Goal: Task Accomplishment & Management: Manage account settings

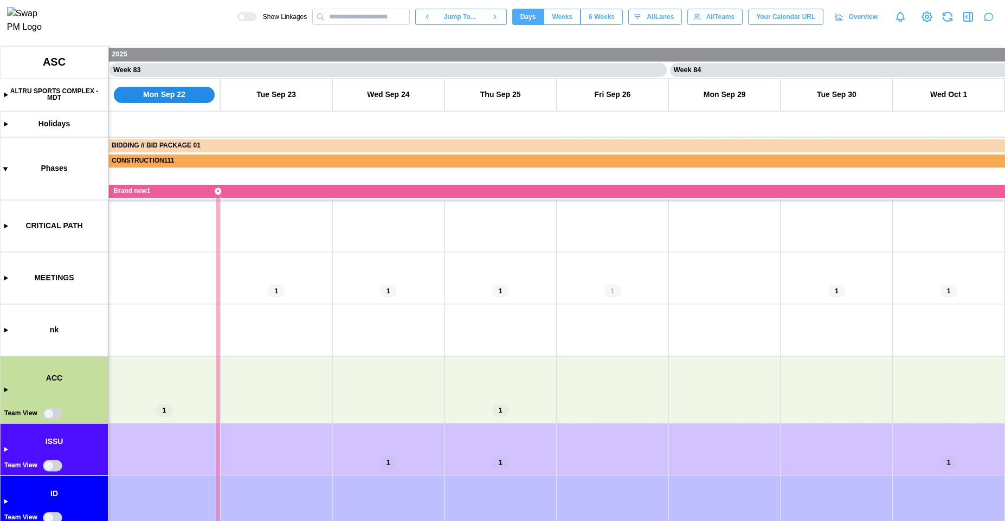
scroll to position [0, 45954]
click at [992, 24] on button "button" at bounding box center [988, 16] width 15 height 15
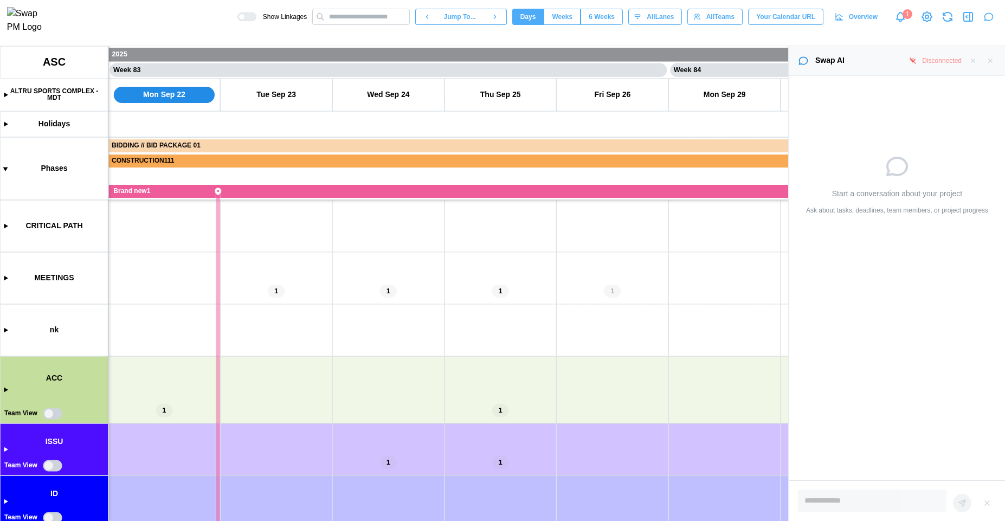
type textarea "*"
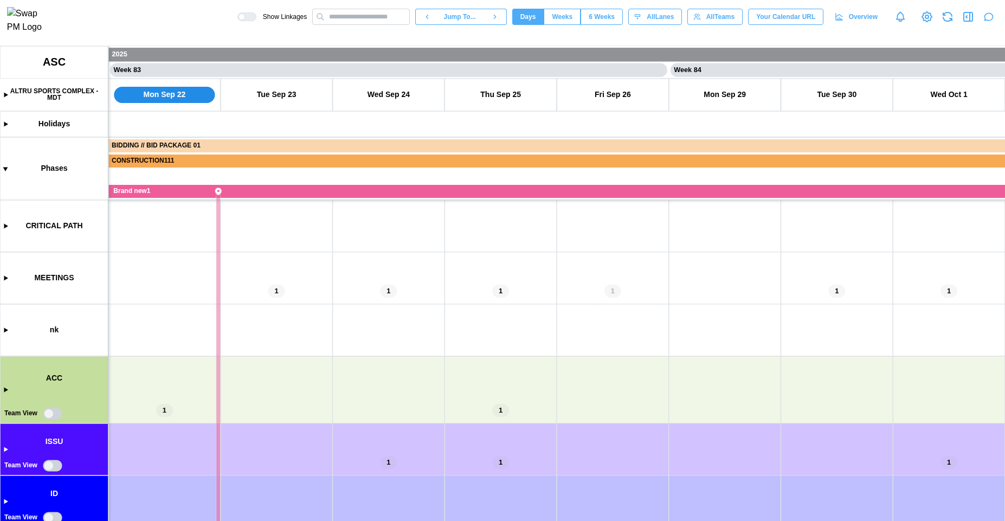
scroll to position [0, 45954]
click at [984, 21] on icon "button" at bounding box center [988, 16] width 11 height 11
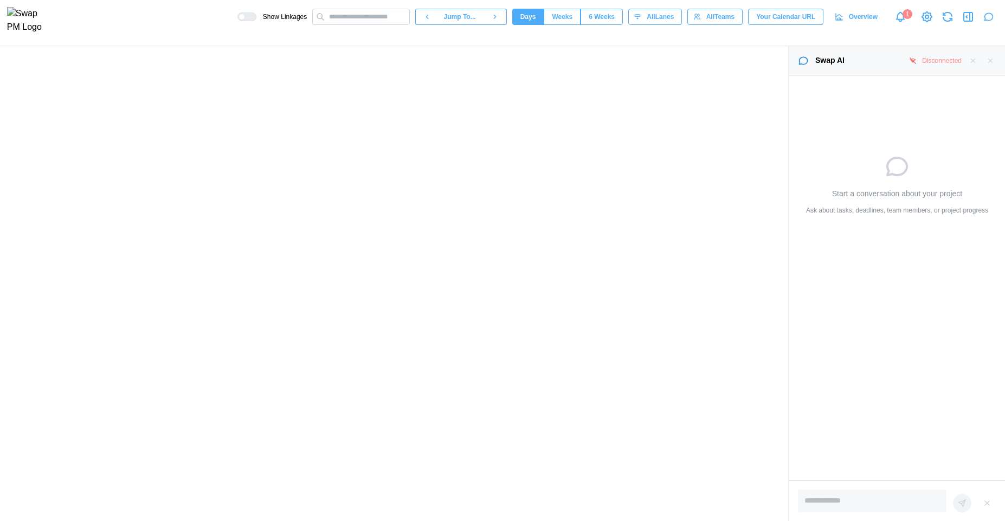
type textarea "*"
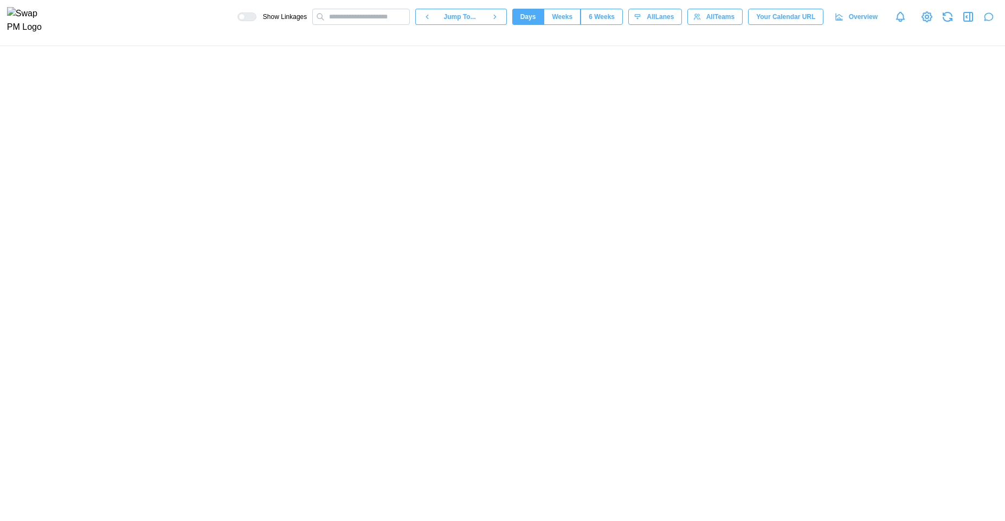
click at [989, 22] on icon "button" at bounding box center [988, 16] width 11 height 11
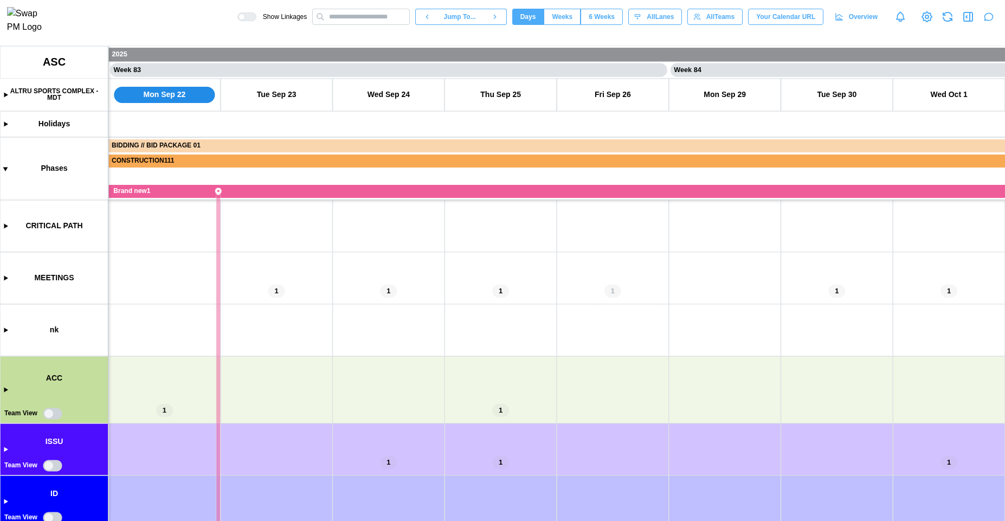
scroll to position [0, 45954]
click at [989, 22] on icon "button" at bounding box center [988, 16] width 11 height 11
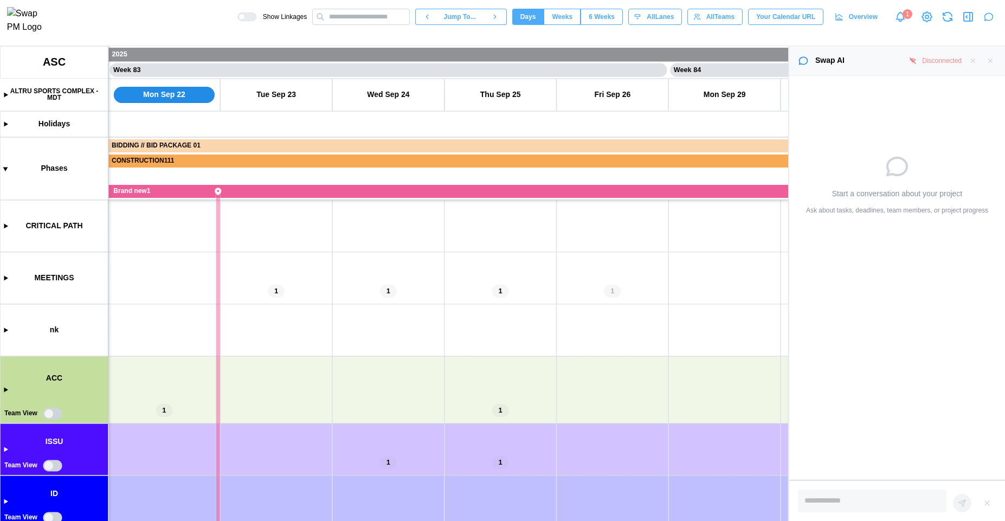
click at [990, 18] on icon "button" at bounding box center [988, 16] width 11 height 11
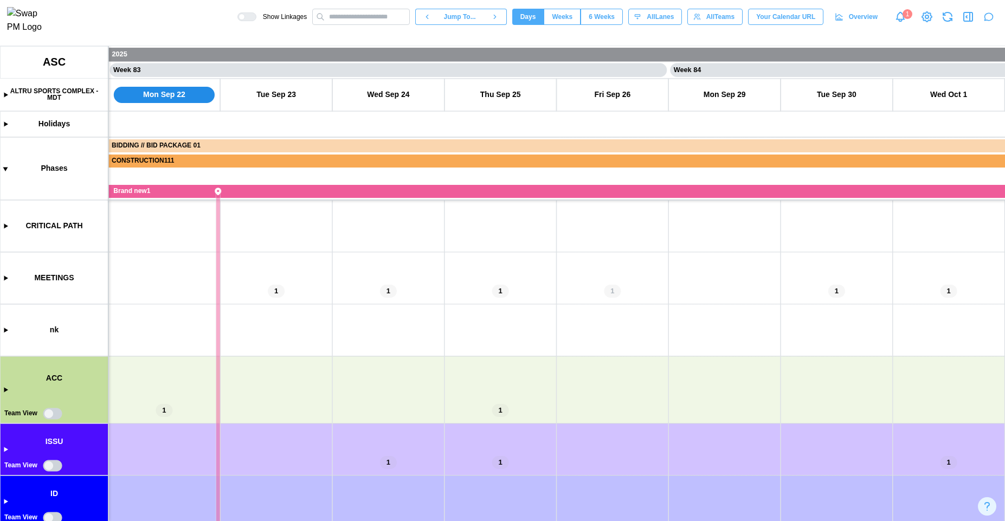
click at [931, 22] on icon at bounding box center [927, 16] width 13 height 13
type textarea "*"
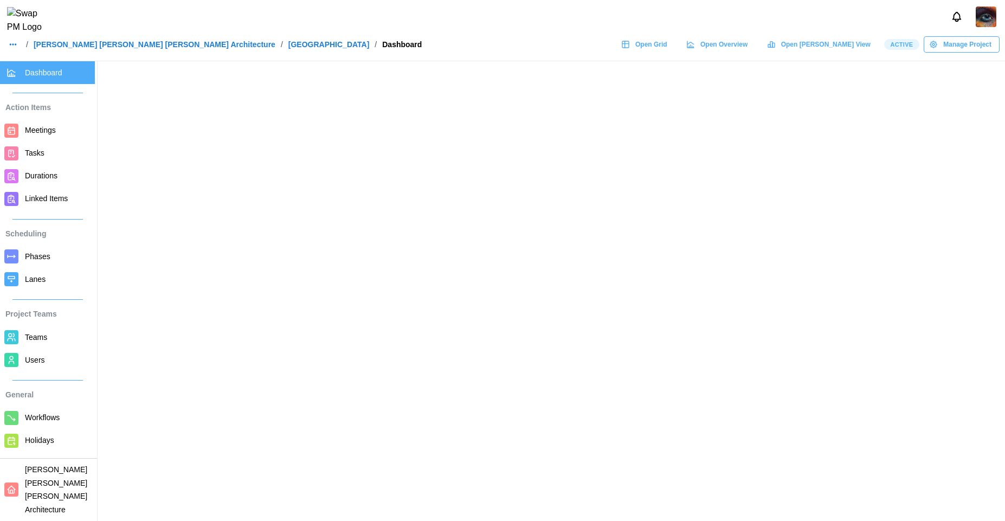
click at [989, 16] on img at bounding box center [986, 17] width 21 height 21
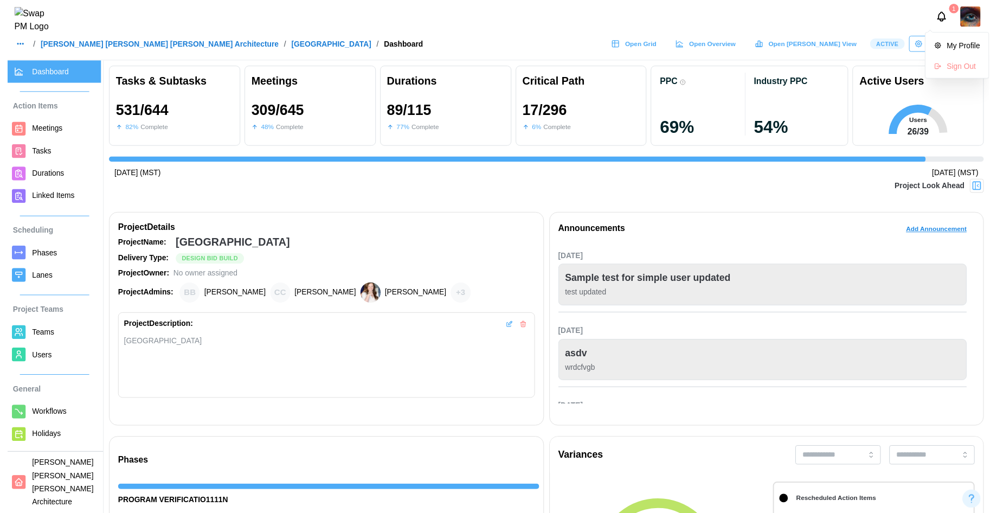
scroll to position [0, 10121]
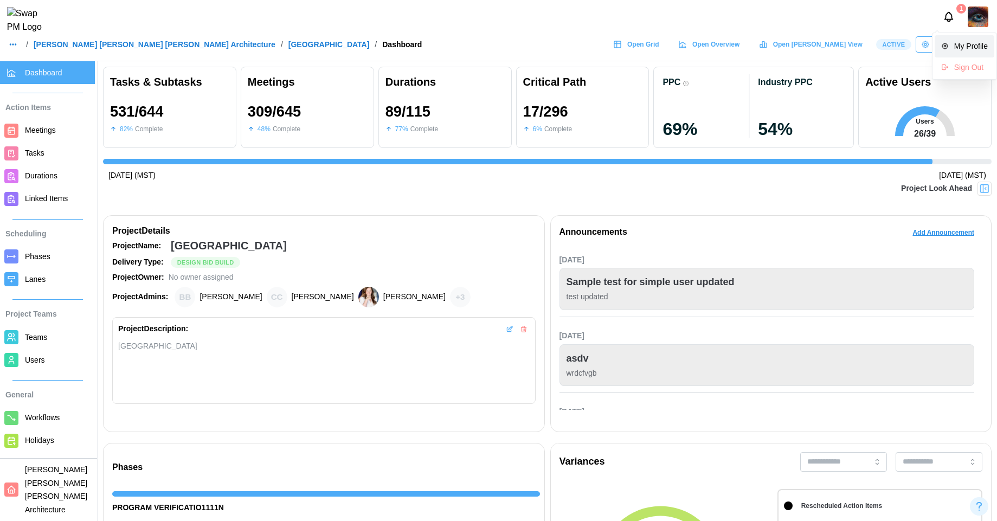
click at [981, 47] on div "My Profile" at bounding box center [971, 47] width 34 height 12
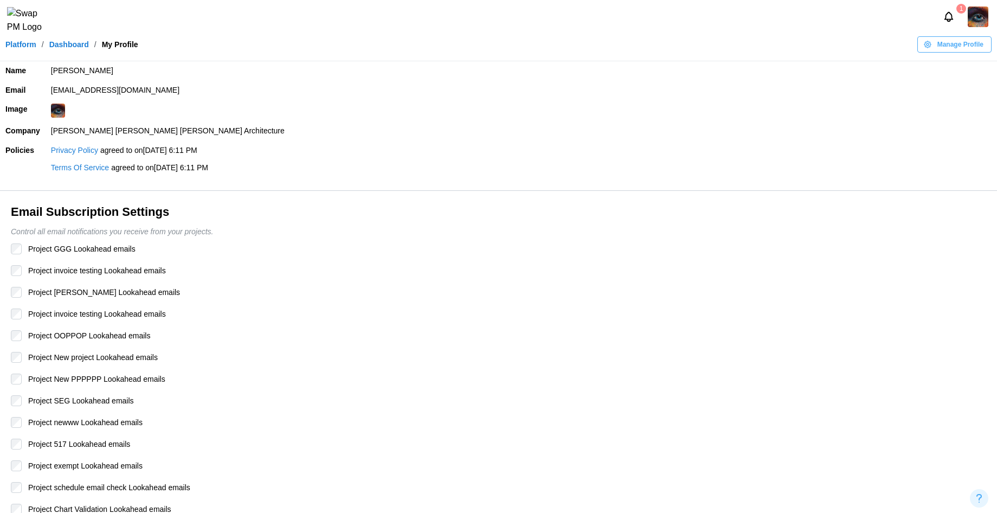
drag, startPoint x: 52, startPoint y: 93, endPoint x: 198, endPoint y: 88, distance: 147.0
click at [198, 88] on td "zulqarnain.khalil@codingcops.com" at bounding box center [521, 91] width 951 height 20
copy td "zulqarnain.khalil@codingcops.com"
